Goal: Task Accomplishment & Management: Complete application form

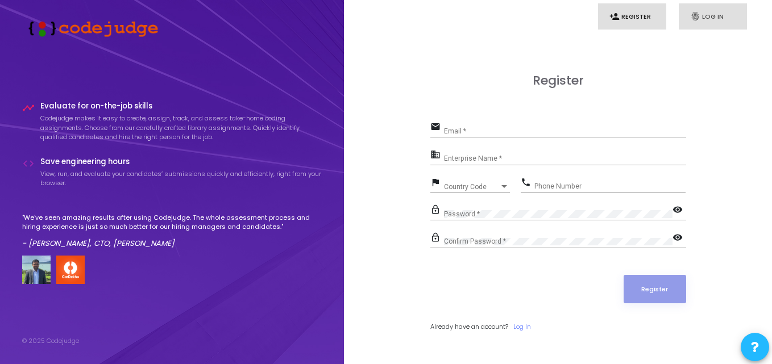
click at [704, 13] on link "fingerprint Log In" at bounding box center [713, 16] width 68 height 27
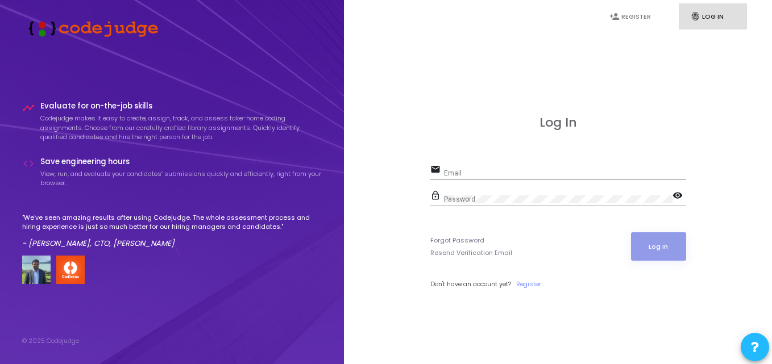
click at [477, 166] on div "Email" at bounding box center [565, 171] width 242 height 18
click at [468, 175] on input "Email" at bounding box center [565, 173] width 242 height 8
type input "[EMAIL_ADDRESS][DOMAIN_NAME]"
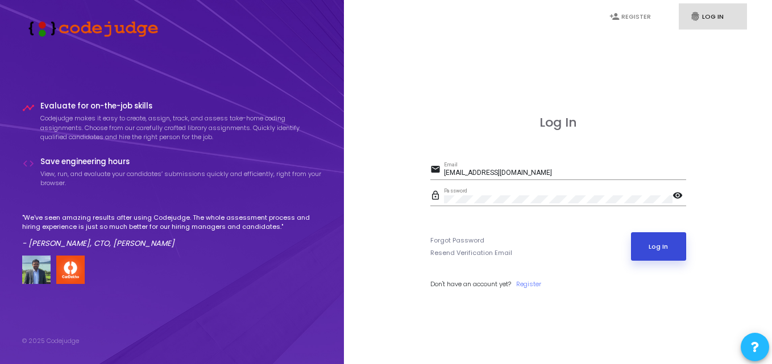
click at [663, 248] on button "Log In" at bounding box center [658, 247] width 55 height 28
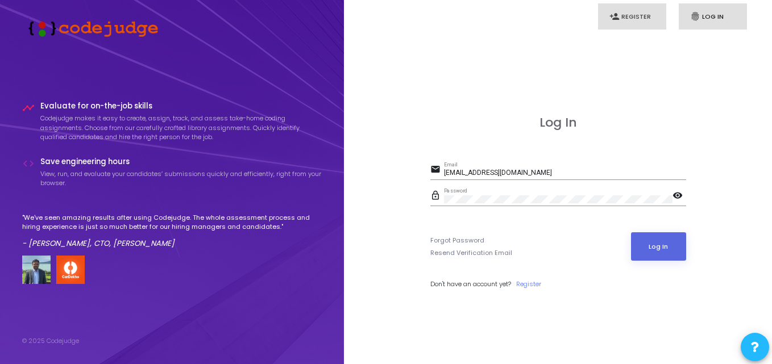
click at [627, 19] on link "person_add Register" at bounding box center [632, 16] width 68 height 27
